Goal: Navigation & Orientation: Find specific page/section

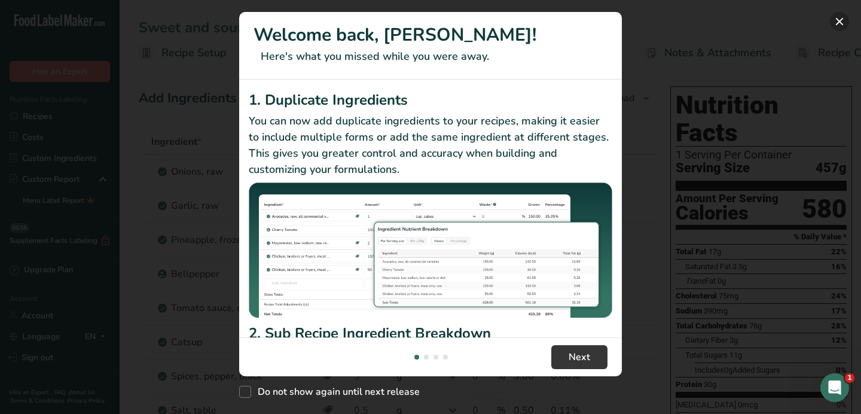
click at [840, 25] on button "New Features" at bounding box center [839, 21] width 19 height 19
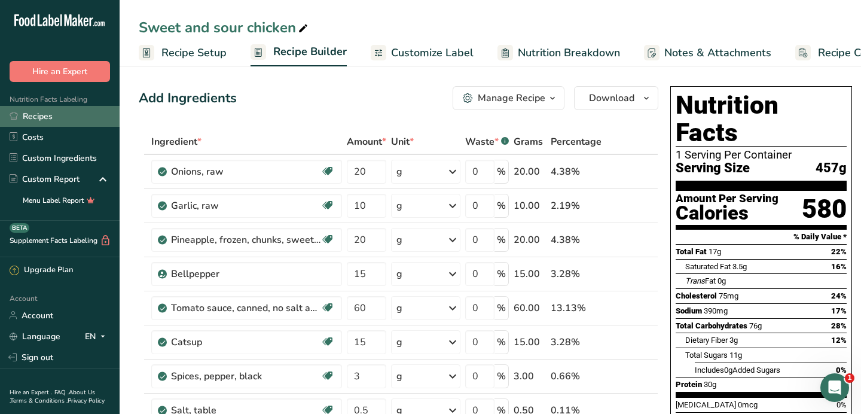
click at [37, 118] on link "Recipes" at bounding box center [60, 116] width 120 height 21
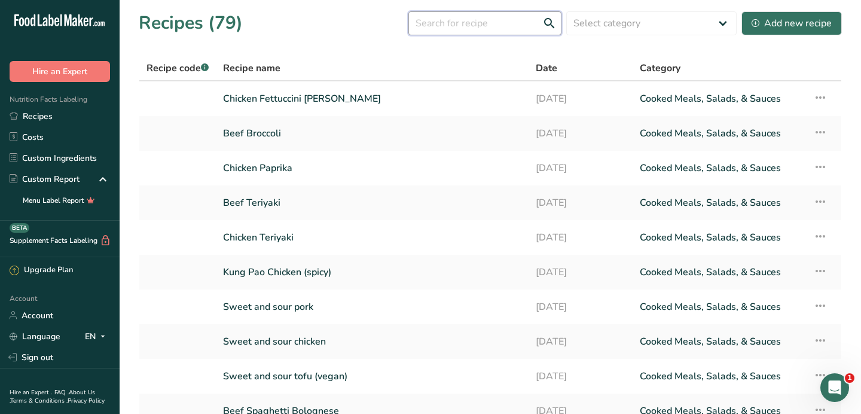
click at [505, 27] on input "text" at bounding box center [484, 23] width 153 height 24
click at [505, 28] on input "text" at bounding box center [484, 23] width 153 height 24
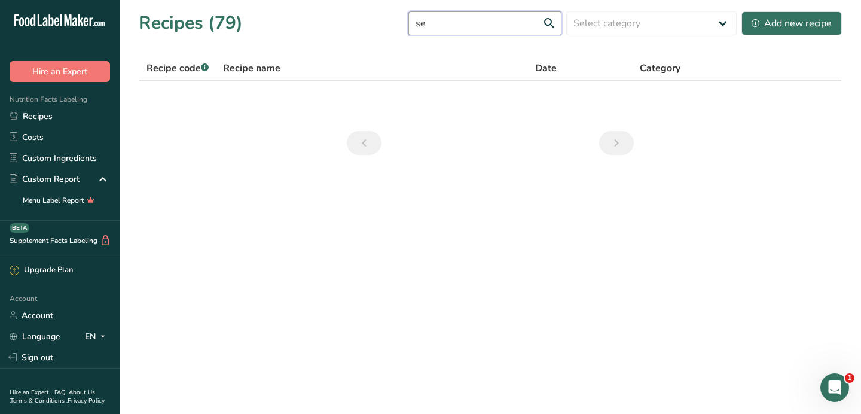
type input "s"
type input "p"
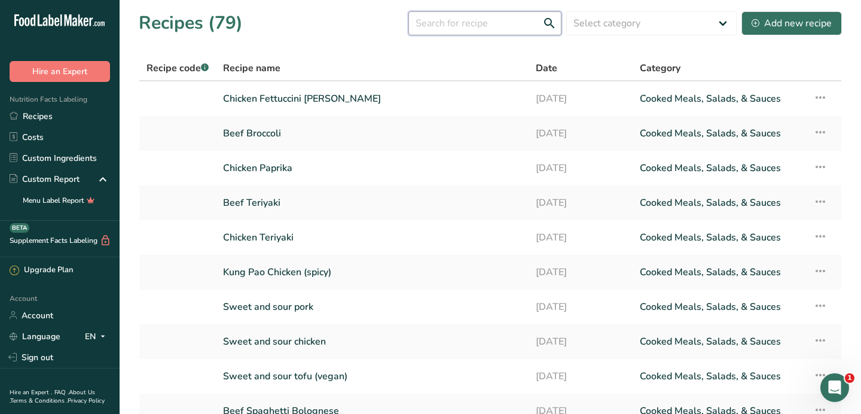
click at [472, 22] on input "text" at bounding box center [484, 23] width 153 height 24
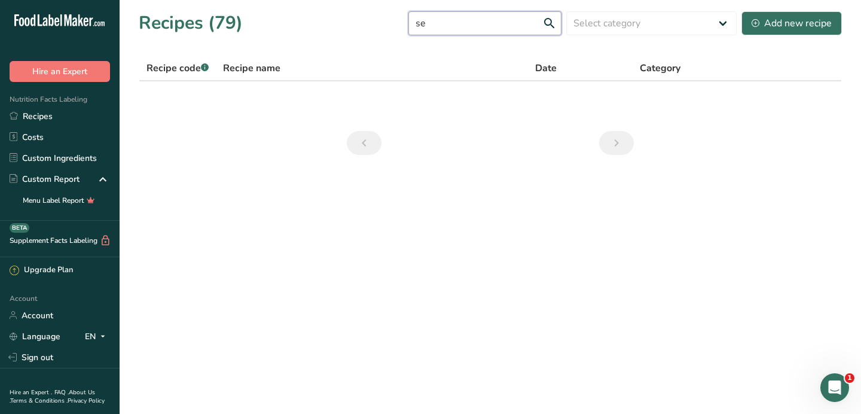
type input "s"
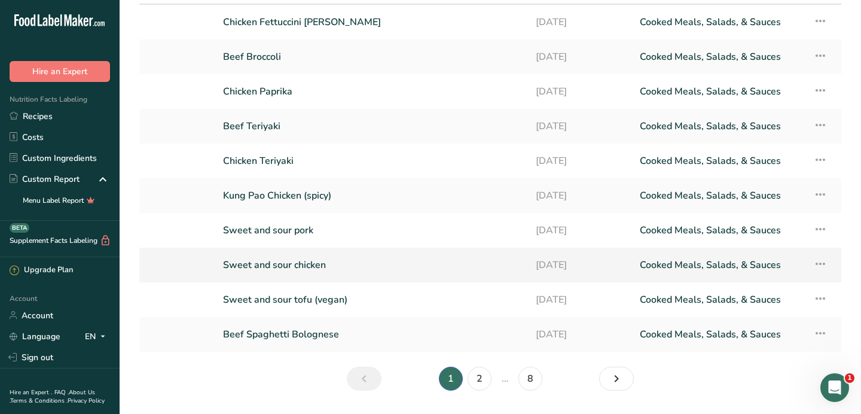
scroll to position [77, 0]
click at [477, 379] on link "2" at bounding box center [480, 378] width 24 height 24
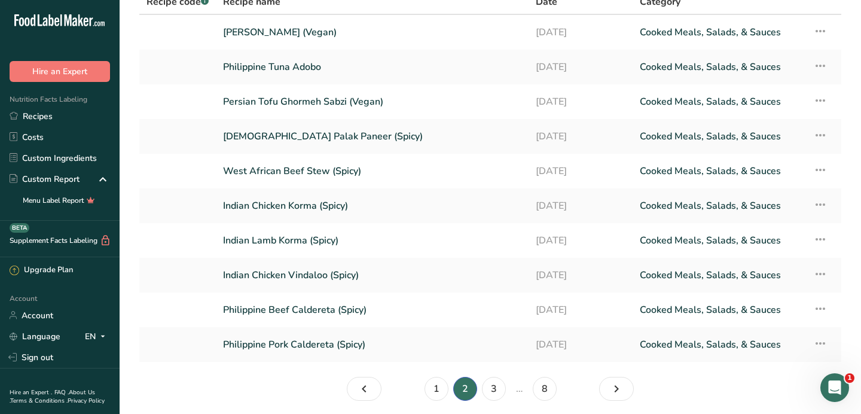
scroll to position [68, 0]
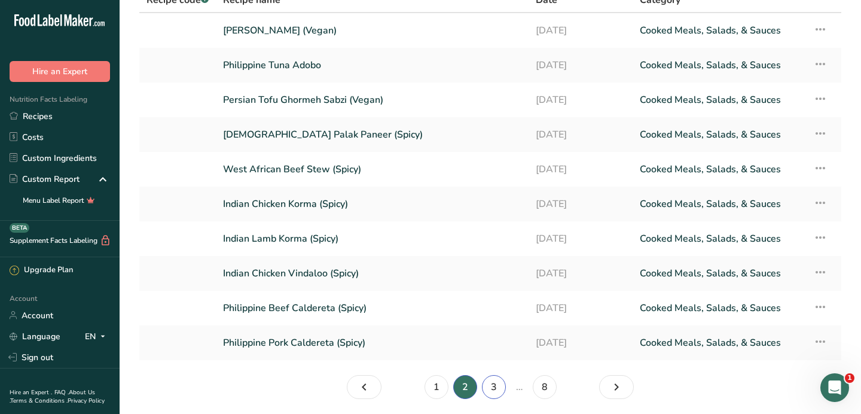
click at [492, 389] on link "3" at bounding box center [494, 387] width 24 height 24
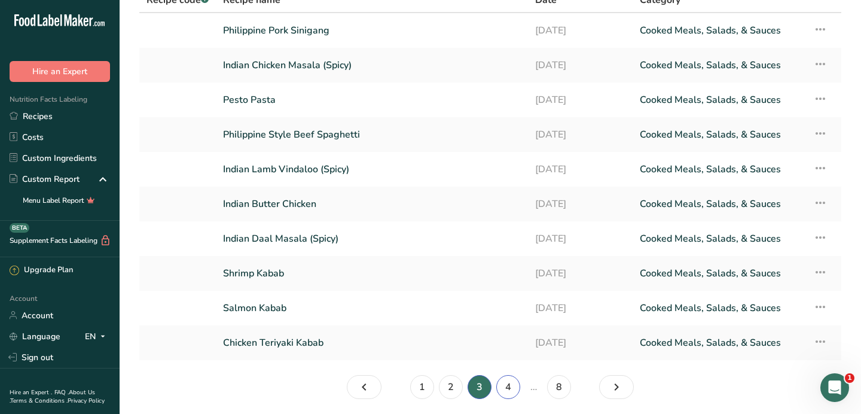
click at [509, 384] on link "4" at bounding box center [508, 387] width 24 height 24
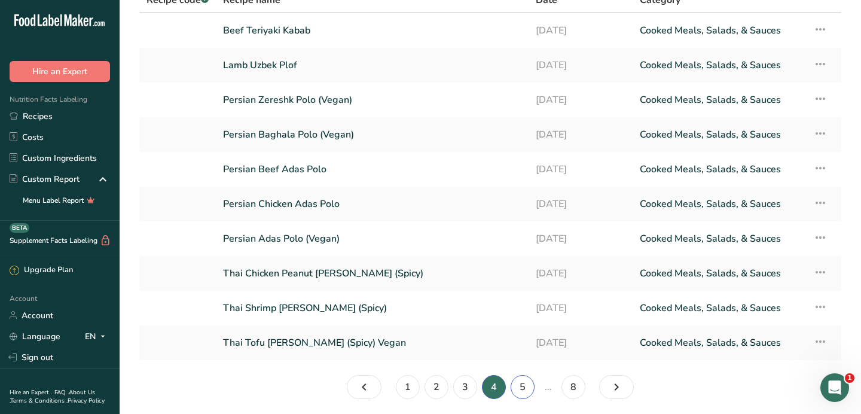
click at [523, 392] on link "5" at bounding box center [523, 387] width 24 height 24
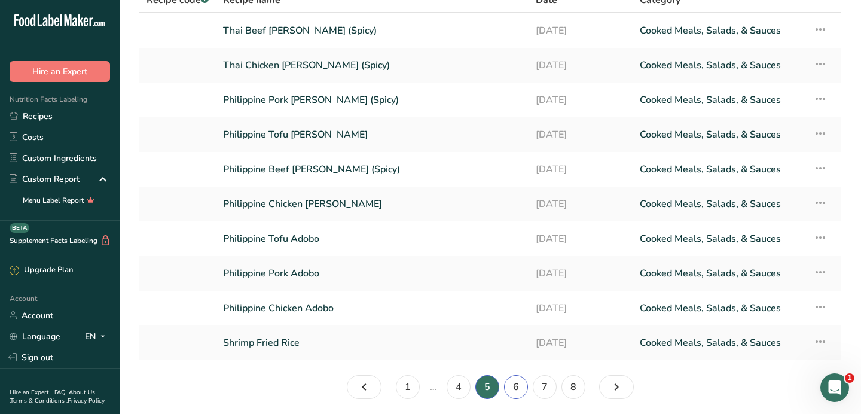
click at [511, 391] on link "6" at bounding box center [516, 387] width 24 height 24
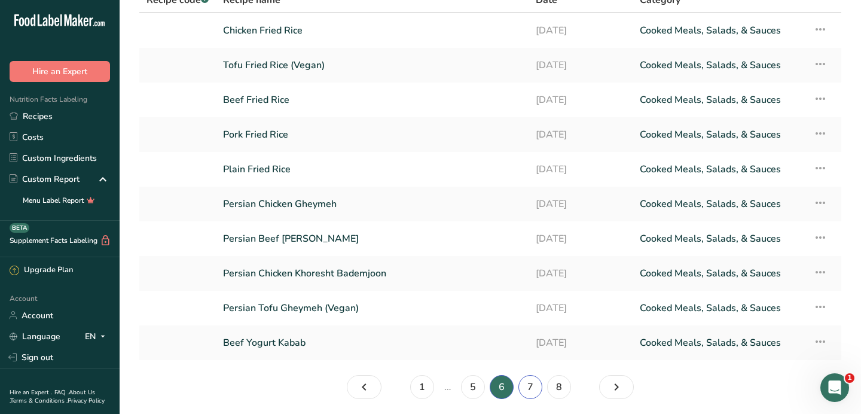
click at [532, 386] on link "7" at bounding box center [530, 387] width 24 height 24
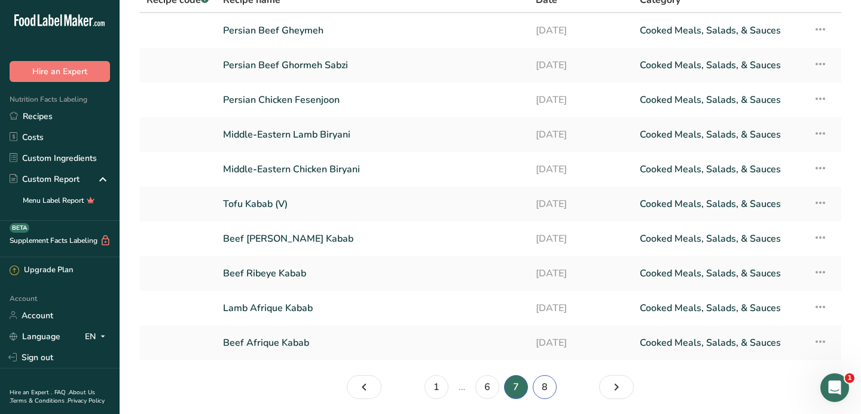
click at [548, 383] on link "8" at bounding box center [545, 387] width 24 height 24
